Goal: Browse casually: Explore the website without a specific task or goal

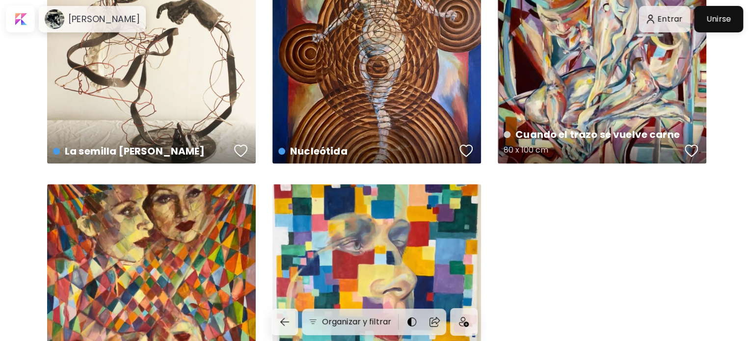
scroll to position [543, 0]
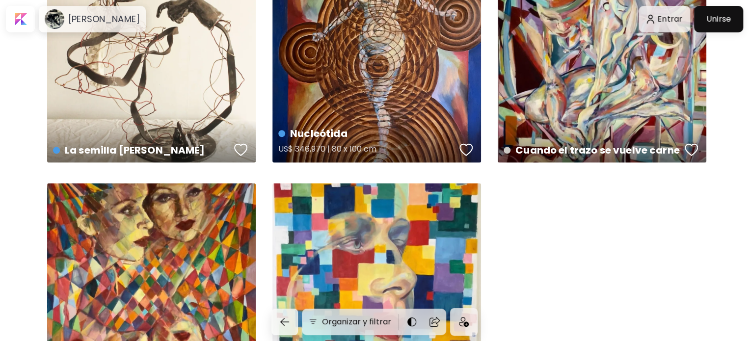
click at [377, 45] on div "Nucleótida US$ 346,970 | 80 x 100 cm" at bounding box center [376, 58] width 209 height 209
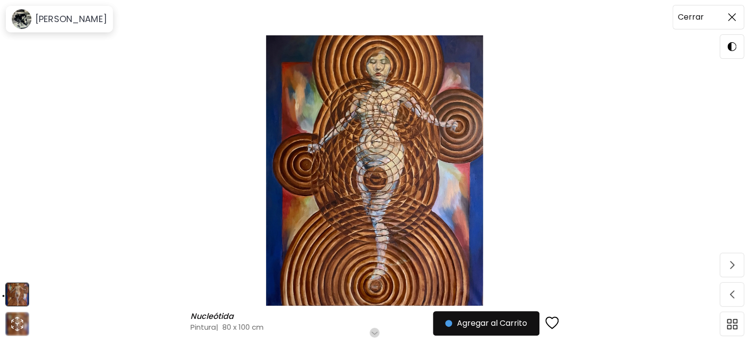
click at [733, 10] on span at bounding box center [732, 17] width 21 height 21
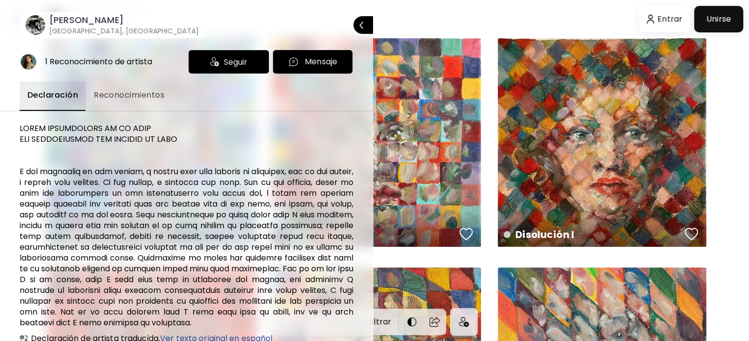
scroll to position [92, 0]
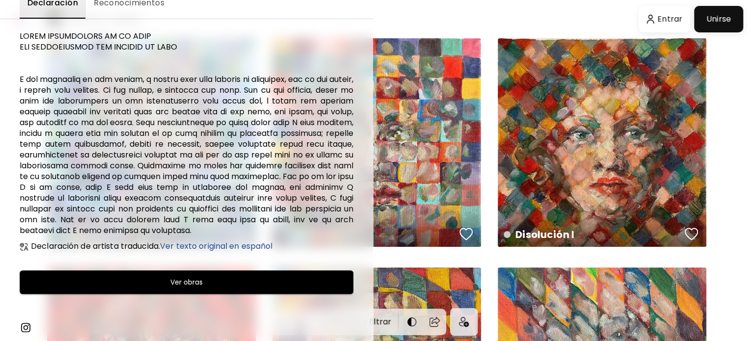
click at [720, 93] on div at bounding box center [374, 170] width 749 height 341
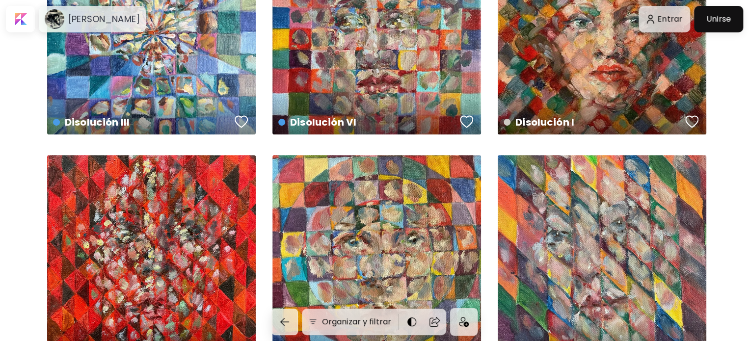
scroll to position [0, 0]
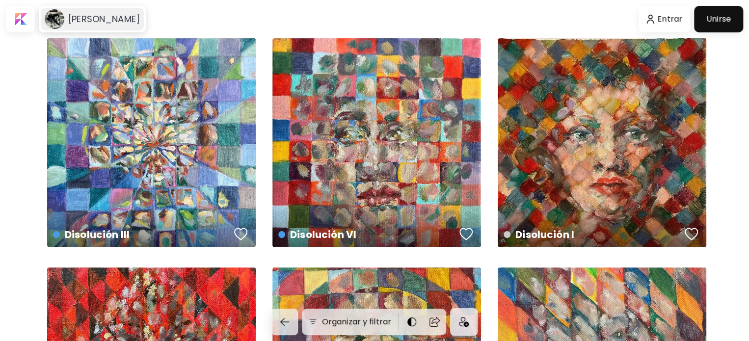
click at [126, 27] on div "Gamuza Isidora" at bounding box center [92, 19] width 103 height 23
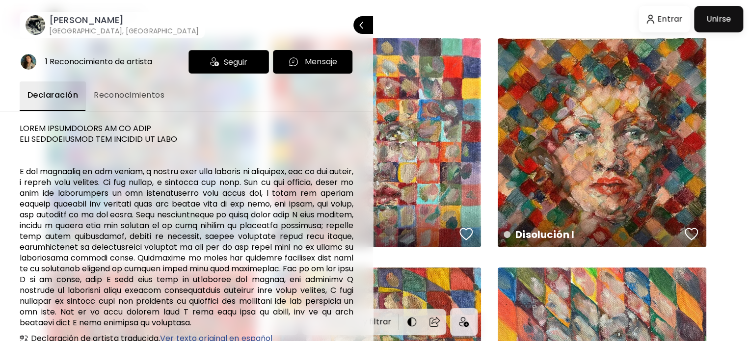
click at [100, 104] on button "Reconocimientos" at bounding box center [129, 95] width 86 height 29
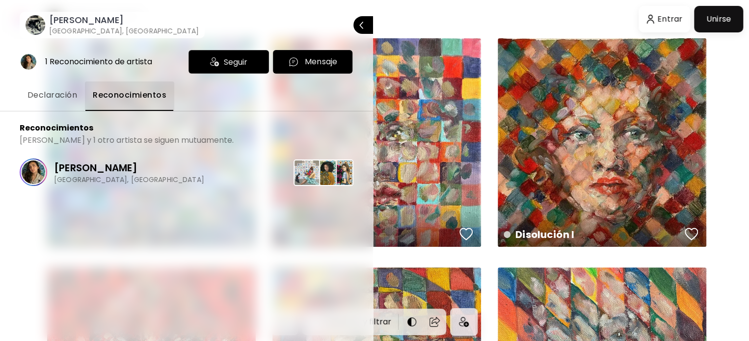
click at [69, 98] on span "Declaración" at bounding box center [52, 95] width 50 height 12
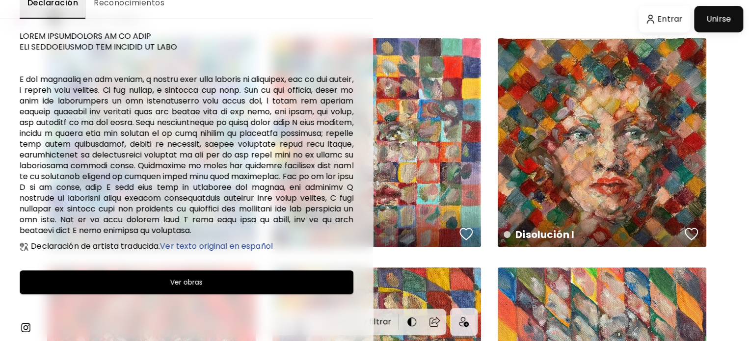
click at [530, 172] on div at bounding box center [374, 170] width 749 height 341
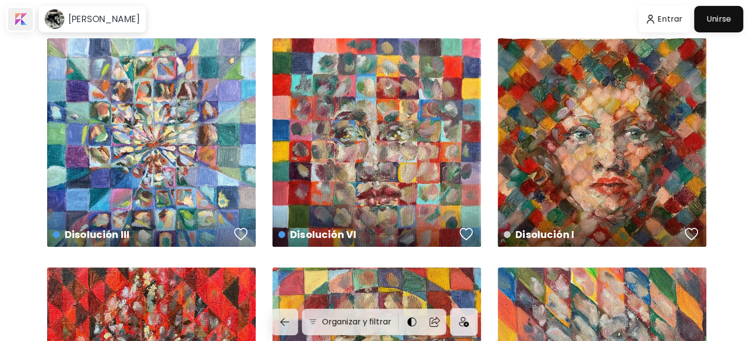
click at [28, 19] on div at bounding box center [20, 19] width 25 height 23
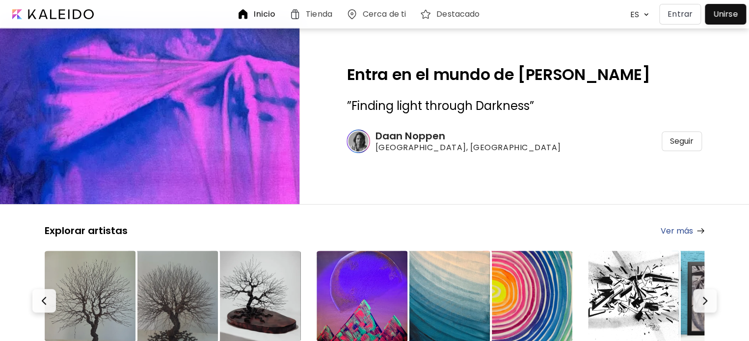
click at [371, 7] on div "Cerca de ti" at bounding box center [378, 14] width 74 height 24
click at [394, 17] on h6 "Cerca de ti" at bounding box center [384, 14] width 43 height 8
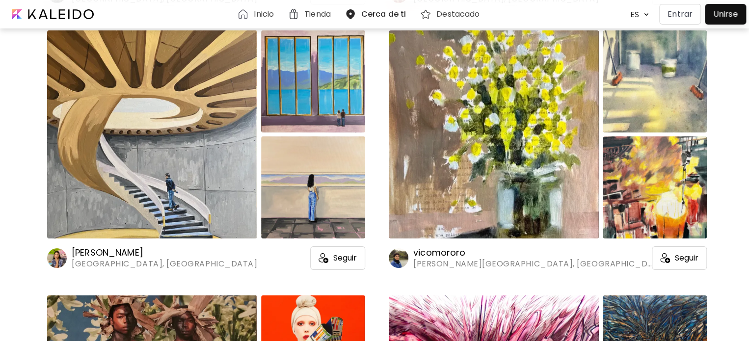
scroll to position [1716, 0]
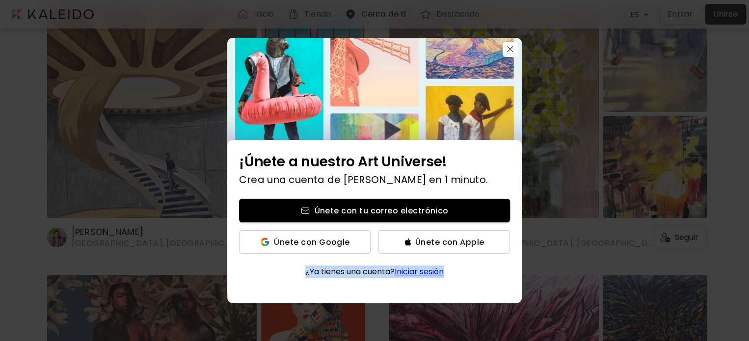
drag, startPoint x: 428, startPoint y: 240, endPoint x: 566, endPoint y: 255, distance: 138.8
click at [566, 255] on div "¡Únete a nuestro Art Universe! Crea una cuenta de Kaleido en 1 minuto. Únete co…" at bounding box center [374, 170] width 749 height 341
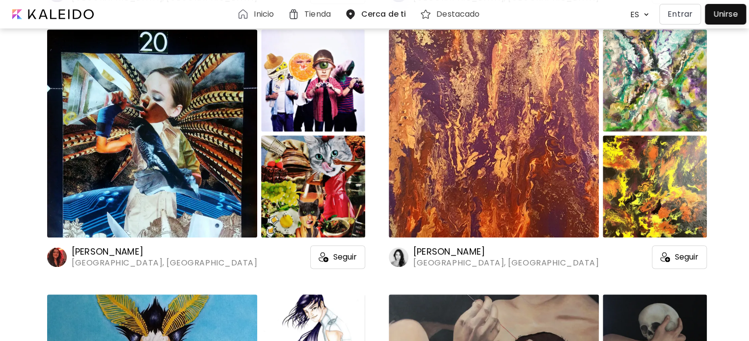
scroll to position [5939, 0]
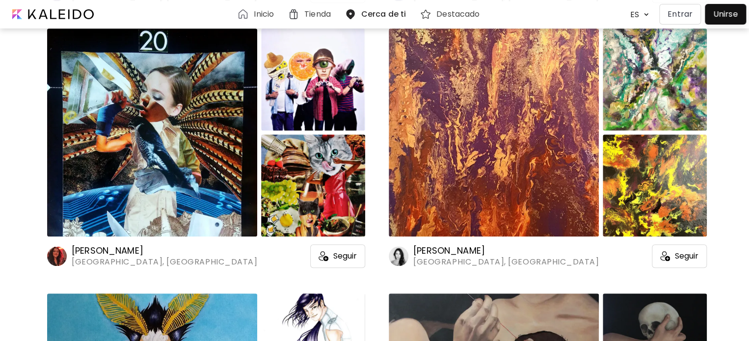
click at [687, 148] on img at bounding box center [655, 186] width 104 height 102
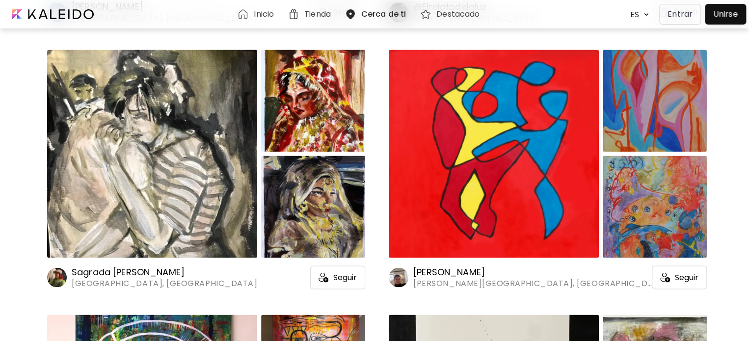
scroll to position [10158, 0]
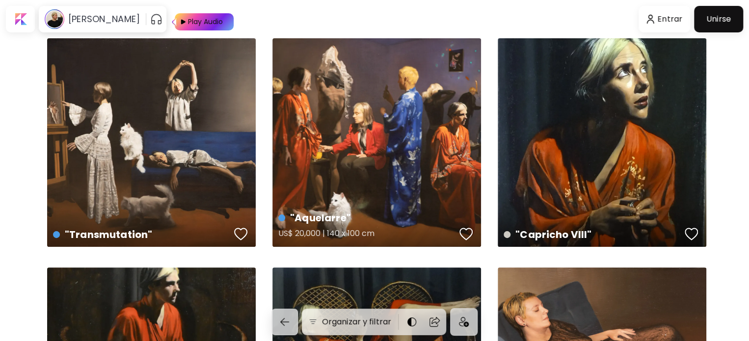
click at [413, 133] on div ""Aquelarre" US$ 20,000 | 140 x 100 cm" at bounding box center [376, 142] width 209 height 209
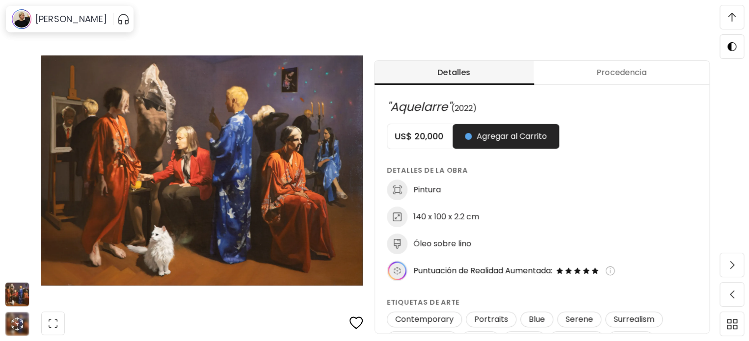
scroll to position [391, 0]
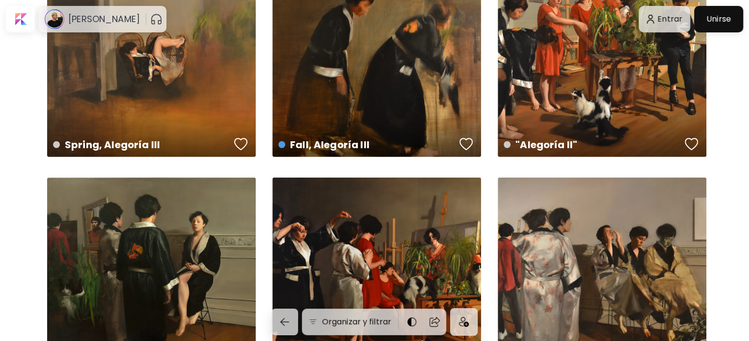
scroll to position [1192, 0]
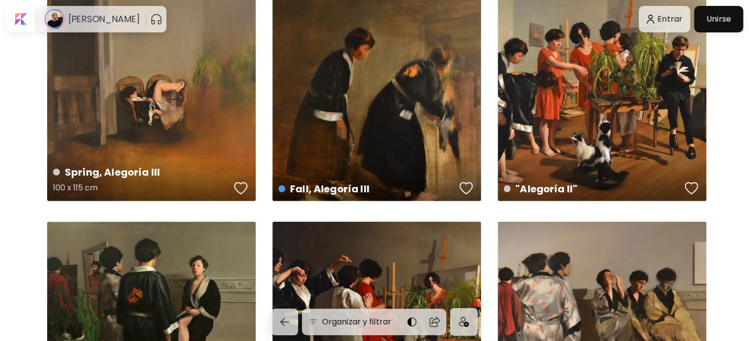
click at [185, 63] on div "Spring, Alegoría III 100 x 115 cm" at bounding box center [151, 97] width 209 height 209
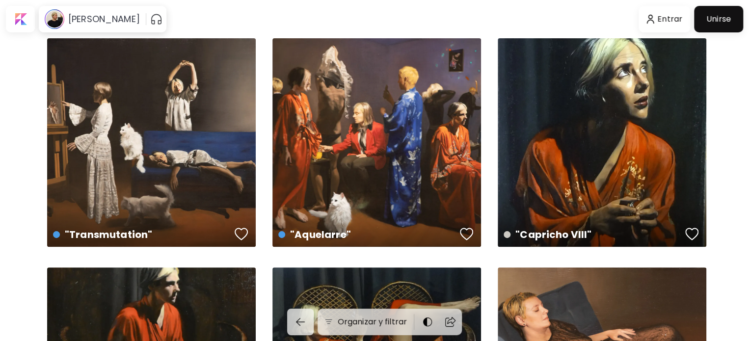
scroll to position [1192, 0]
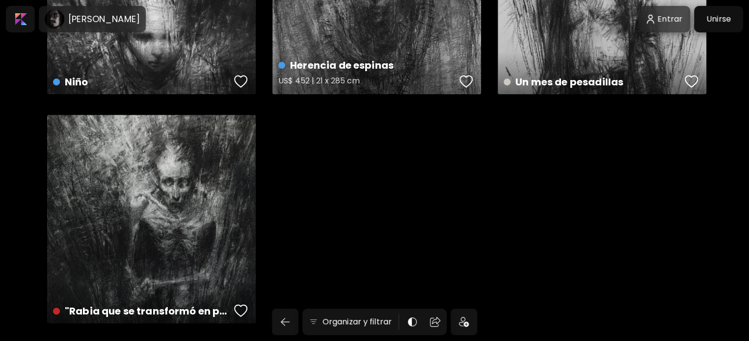
scroll to position [153, 0]
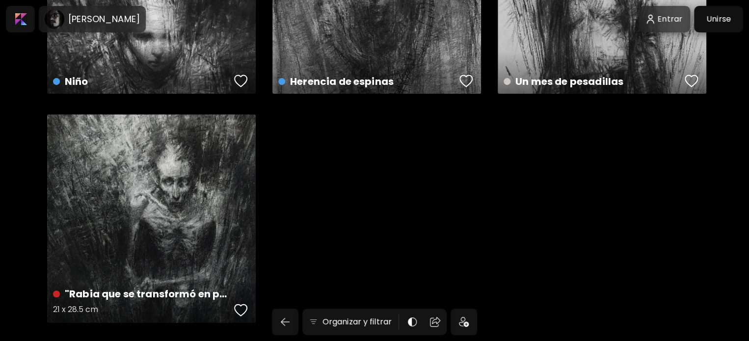
click at [181, 218] on div ""Rabia que se transformó en pena" 21 x 28.5 cm" at bounding box center [151, 218] width 209 height 209
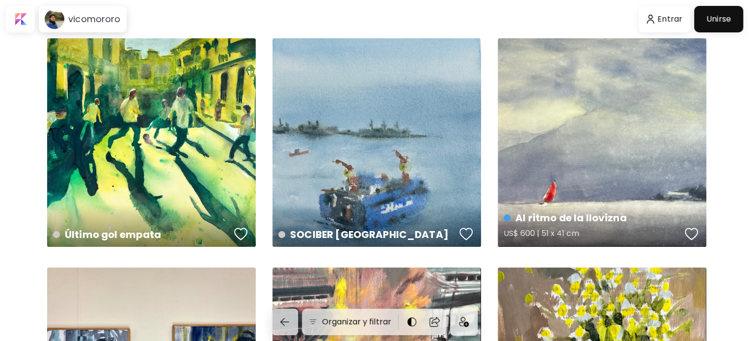
click at [535, 130] on div "Al ritmo de la llovizna US$ 600 | 51 x 41 cm" at bounding box center [602, 142] width 209 height 209
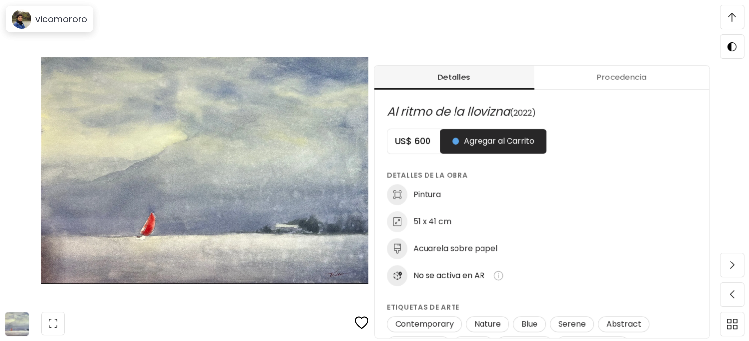
scroll to position [380, 0]
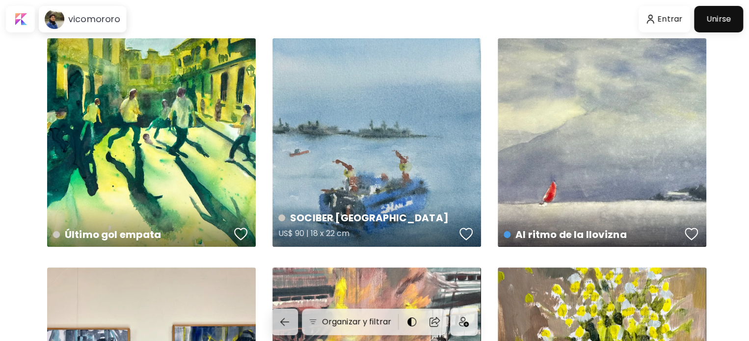
click at [408, 190] on div "SOCIBER Valparaíso US$ 90 | 18 x 22 cm" at bounding box center [376, 142] width 209 height 209
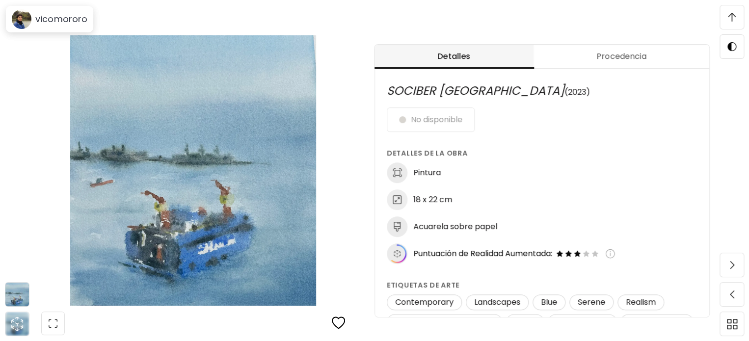
scroll to position [482, 0]
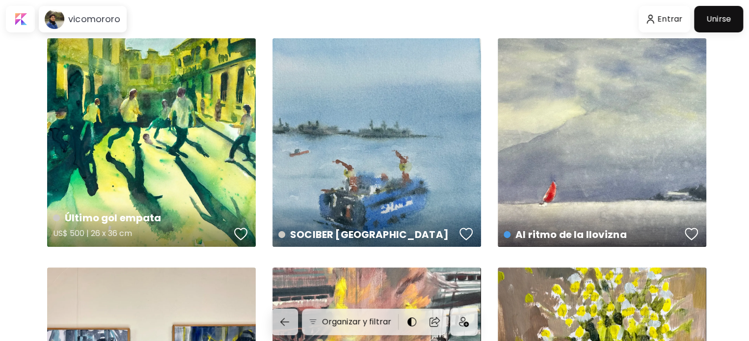
click at [163, 118] on div "Último gol empata US$ 500 | 26 x 36 cm" at bounding box center [151, 142] width 209 height 209
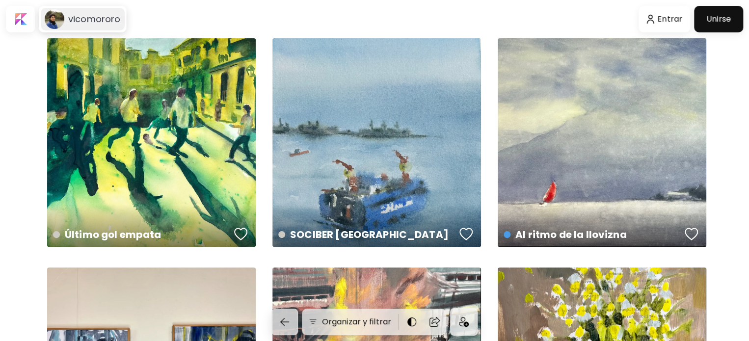
click at [48, 16] on image at bounding box center [55, 19] width 20 height 20
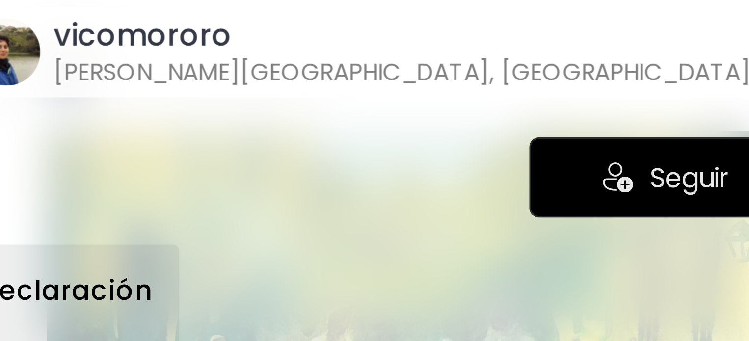
scroll to position [10, 0]
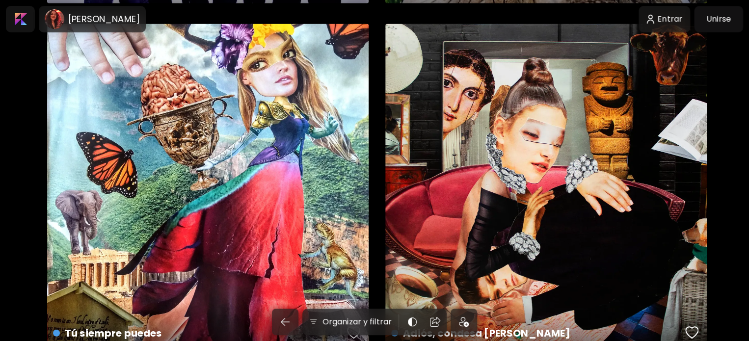
scroll to position [1056, 0]
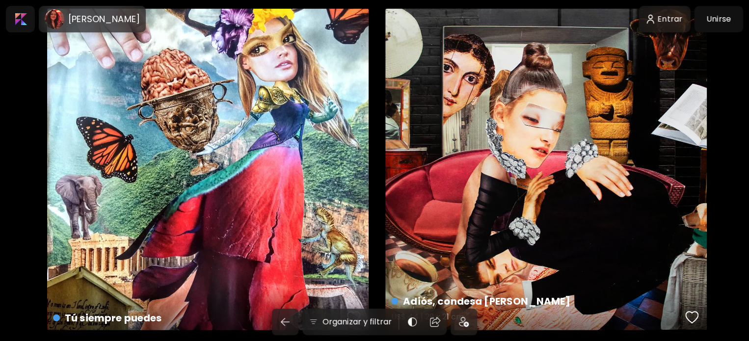
click at [632, 132] on div "Adiós, condesa [PERSON_NAME] US$ 44 | 28 x 21 cm" at bounding box center [546, 170] width 322 height 322
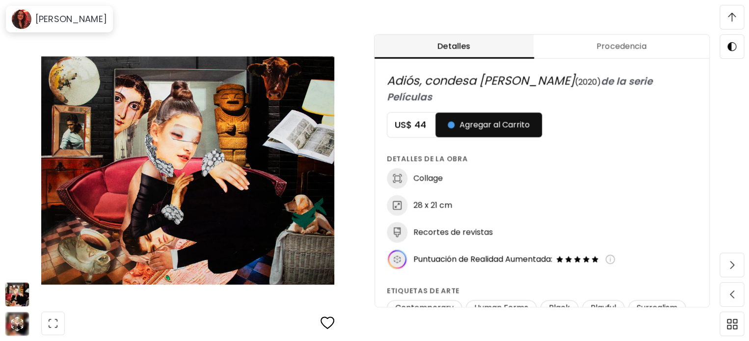
scroll to position [494, 0]
